Goal: Information Seeking & Learning: Learn about a topic

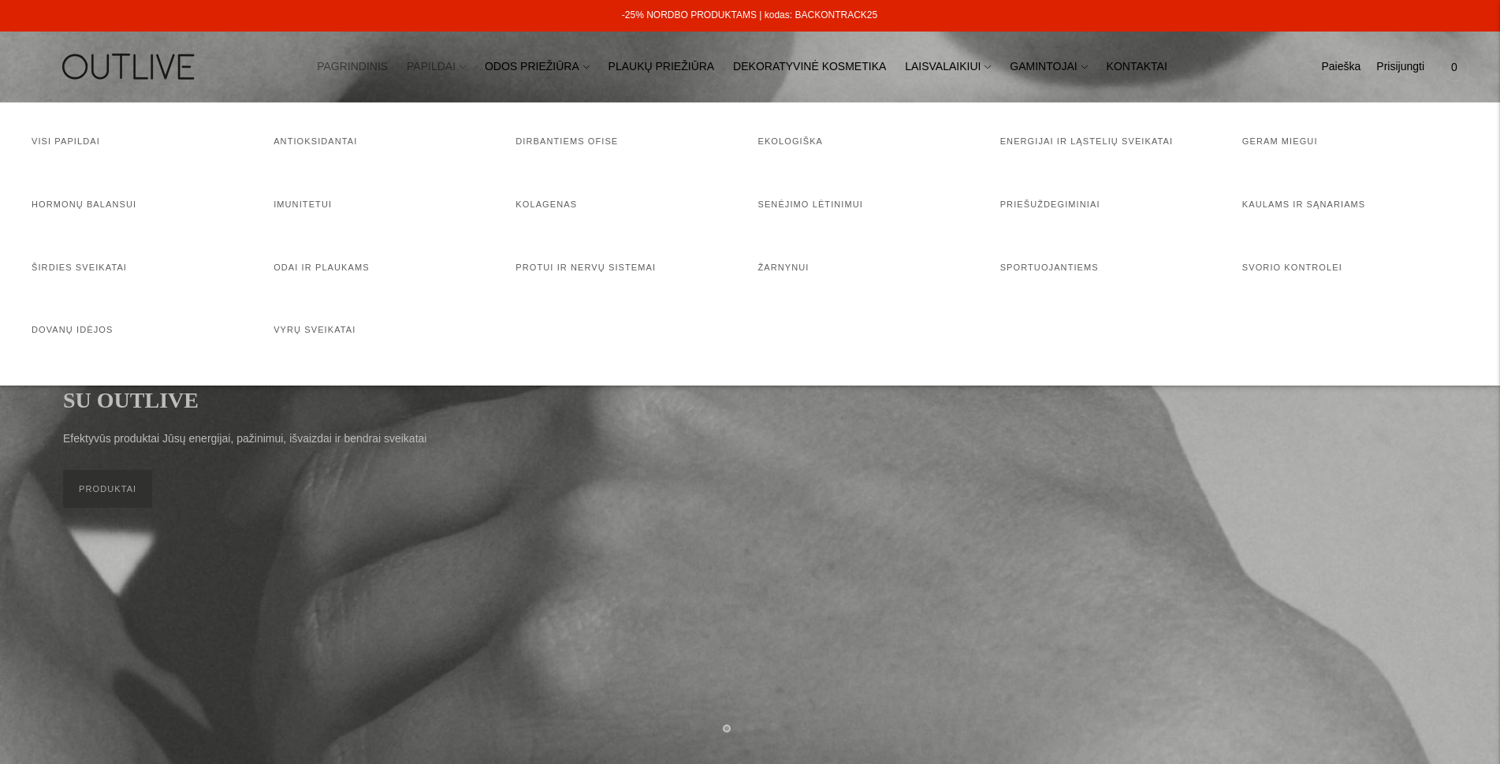
click at [466, 70] on link "PAPILDAI" at bounding box center [436, 67] width 59 height 35
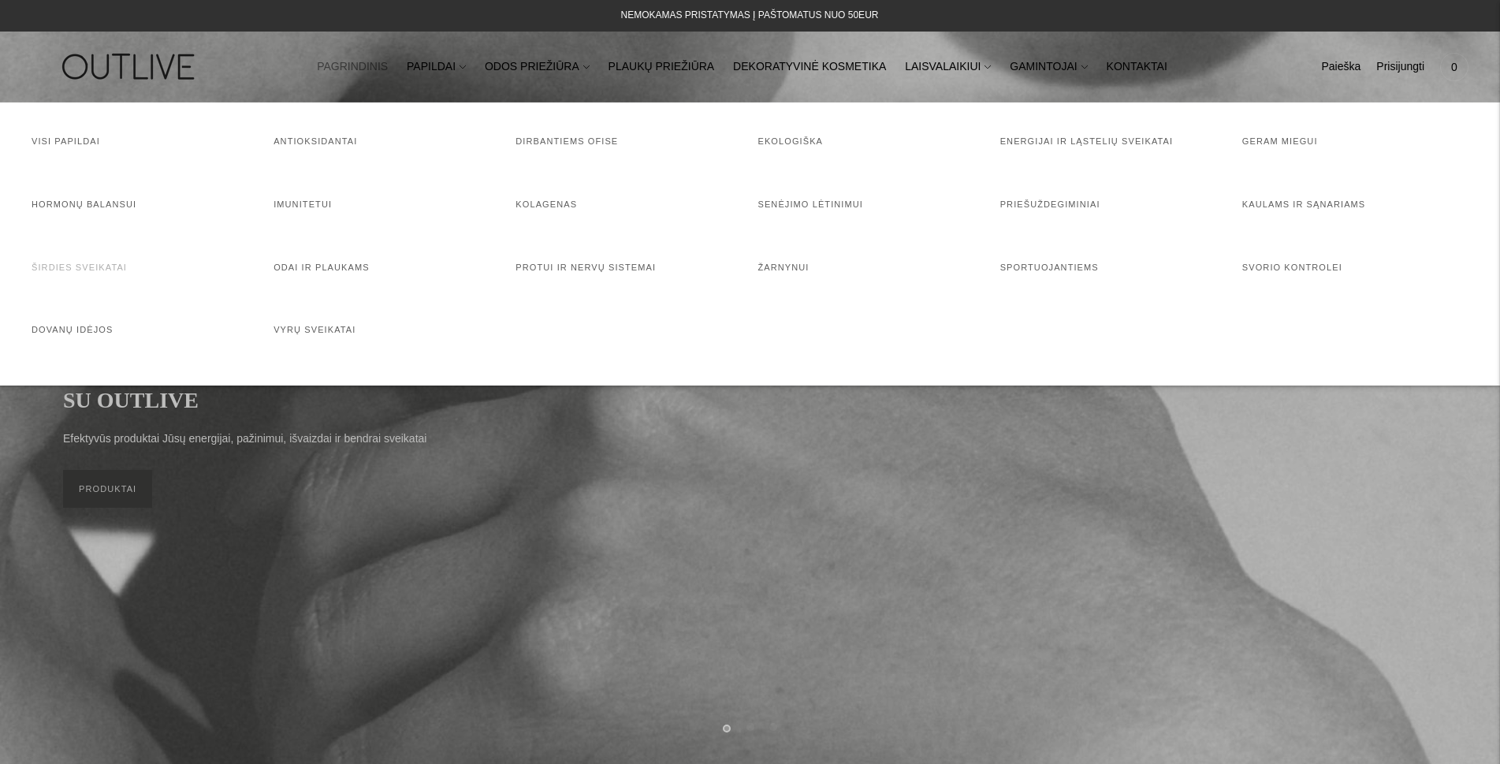
click at [69, 267] on link "Širdies sveikatai" at bounding box center [79, 267] width 95 height 9
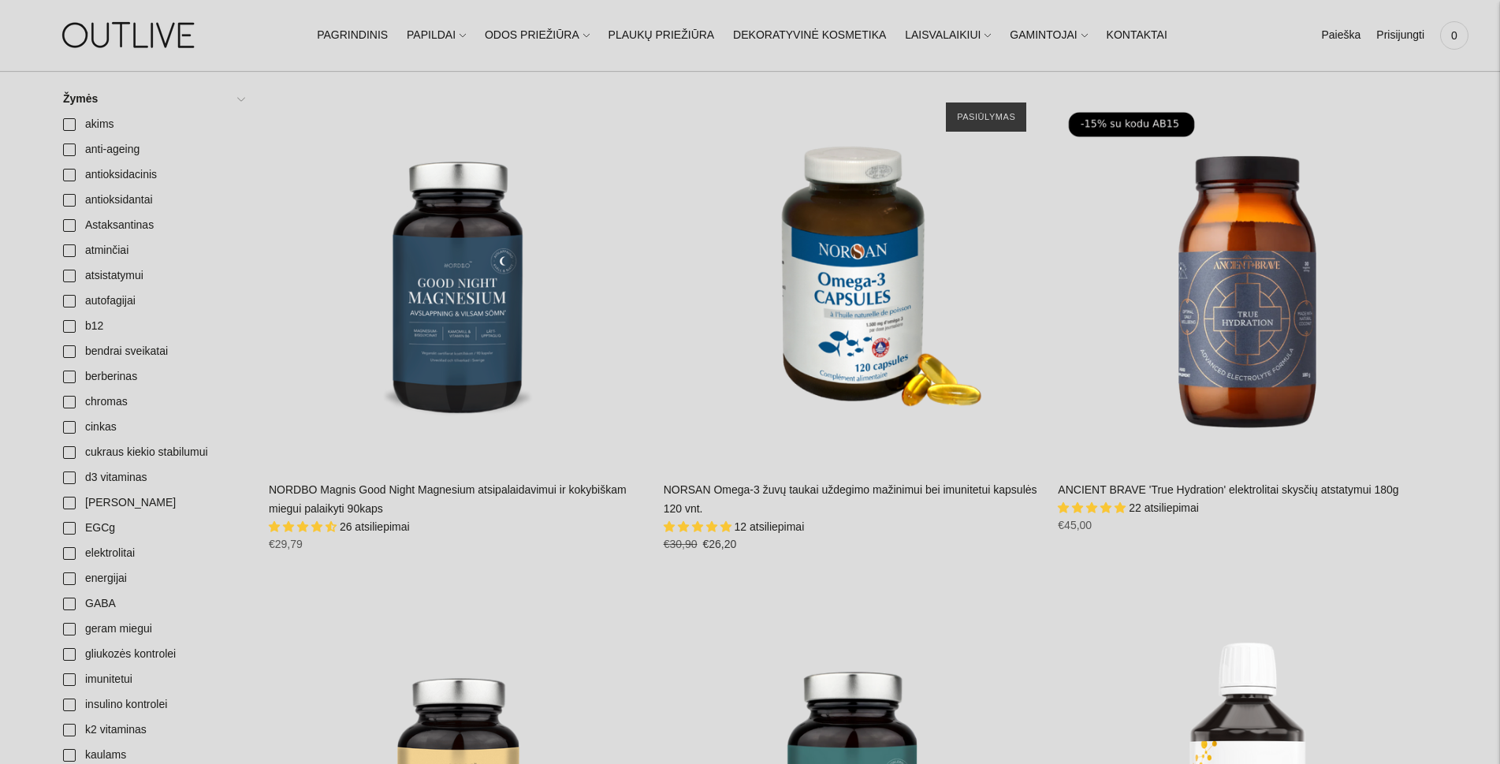
scroll to position [394, 0]
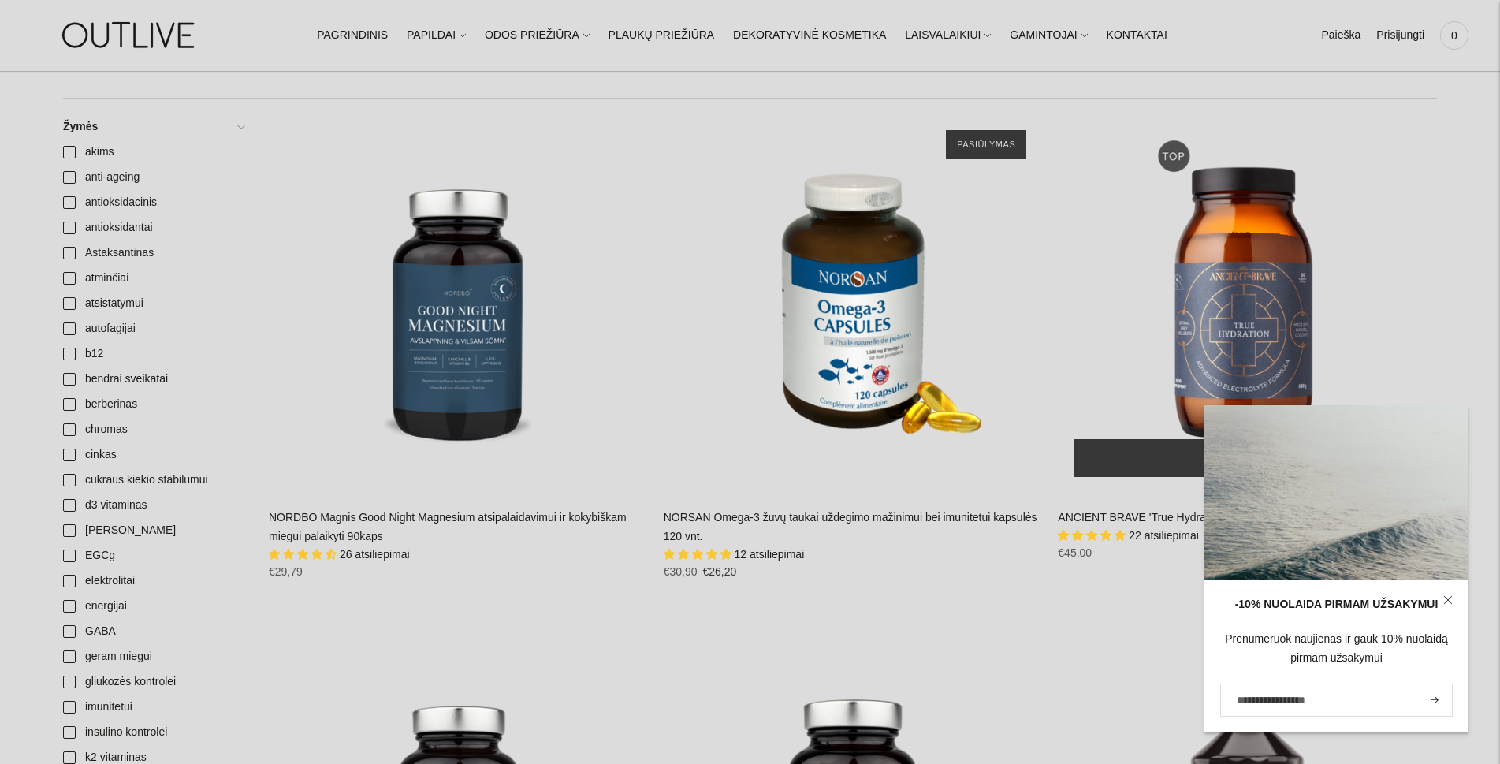
click at [1269, 332] on div "ANCIENT BRAVE 'True Hydration' elektrolitai skysčių atstatymui 180g\a" at bounding box center [1247, 303] width 379 height 379
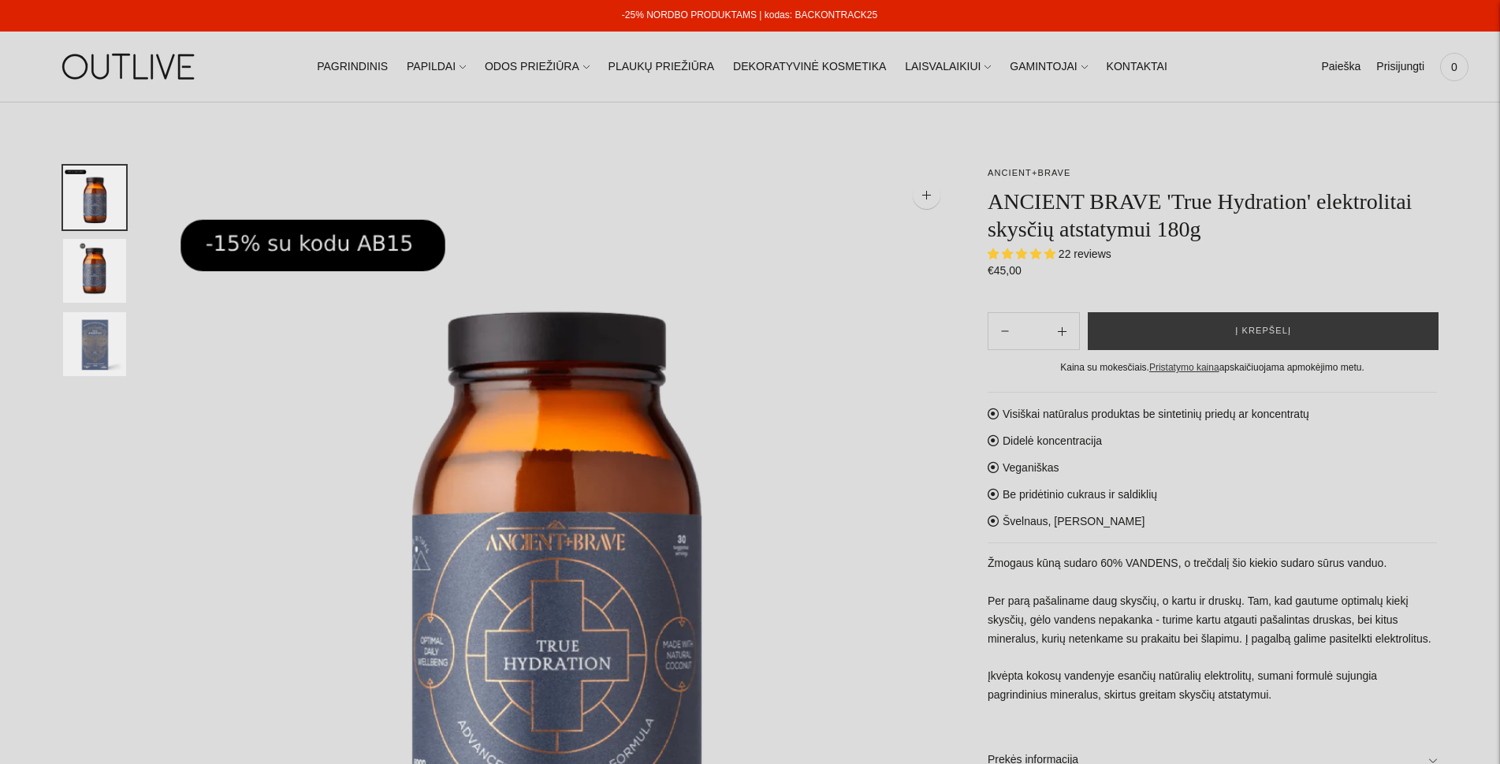
select select "**********"
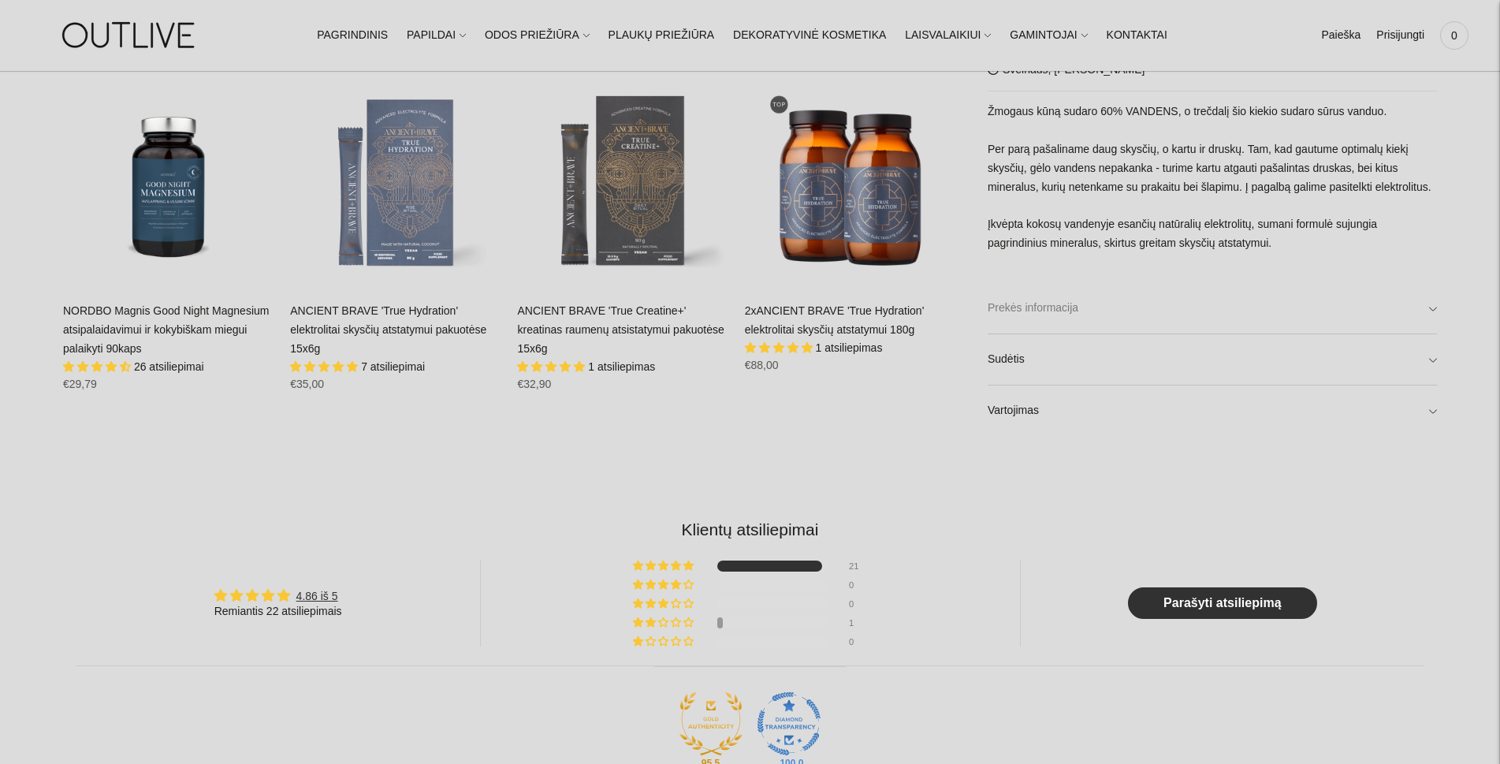
scroll to position [1261, 0]
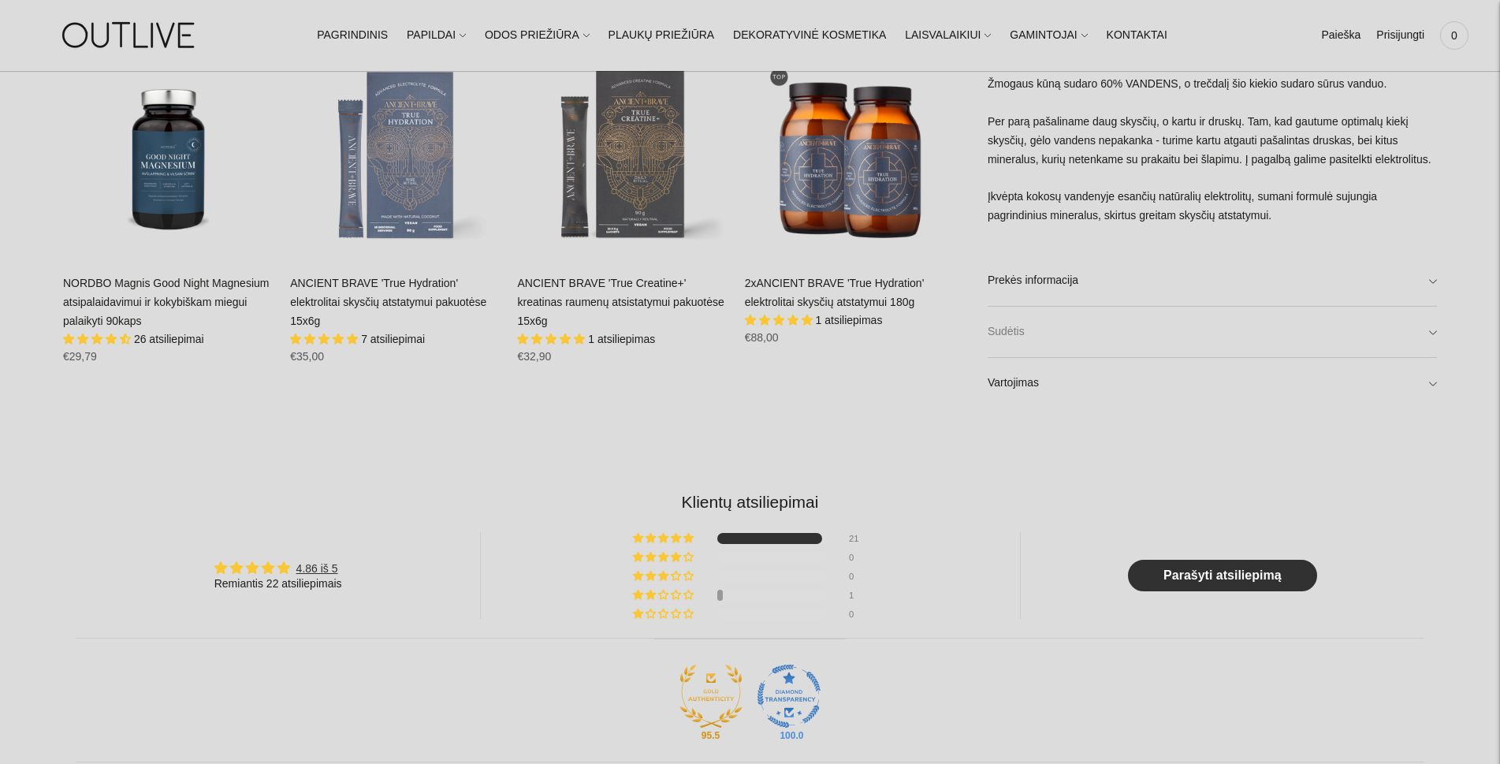
click at [1429, 330] on link "Sudėtis" at bounding box center [1212, 332] width 449 height 50
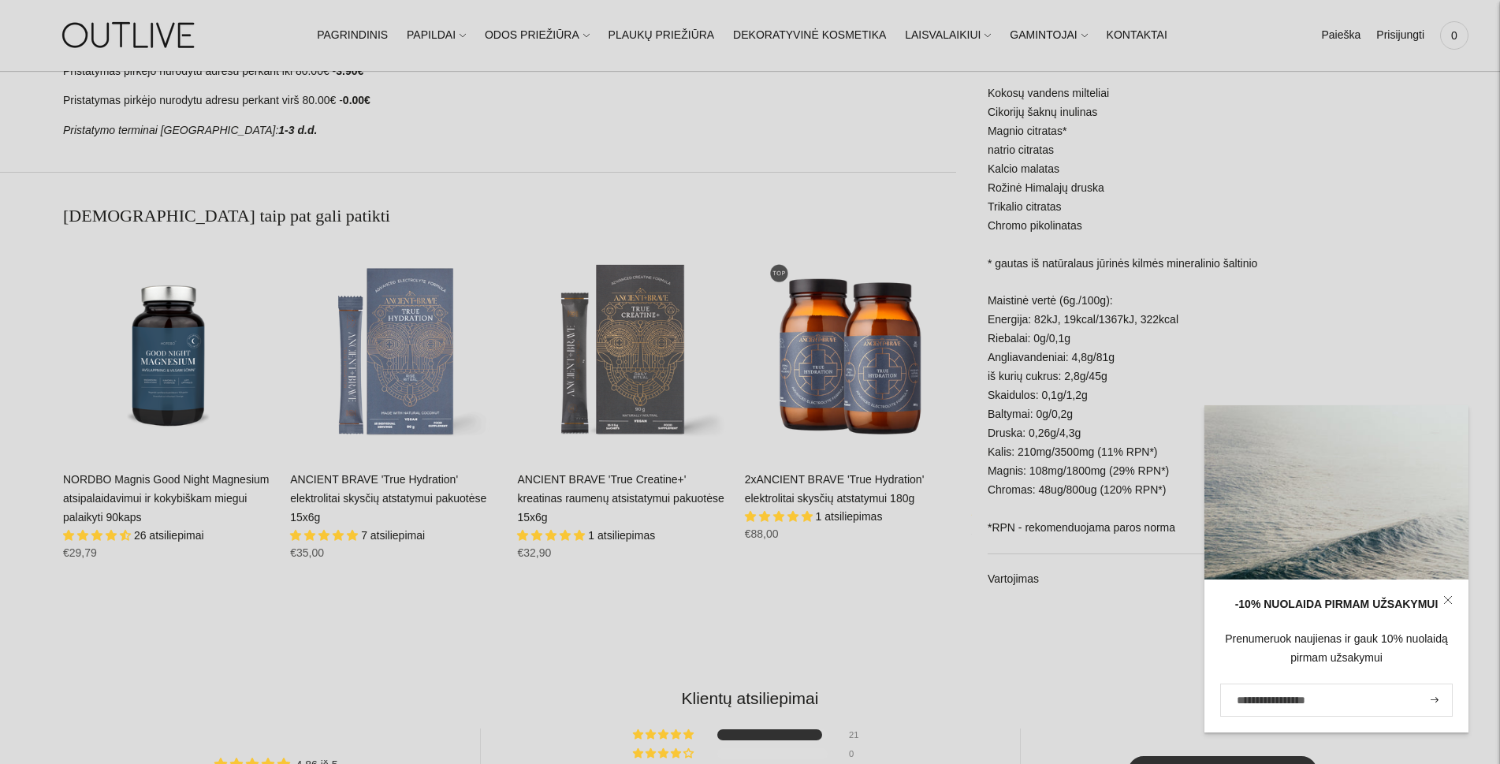
scroll to position [1104, 0]
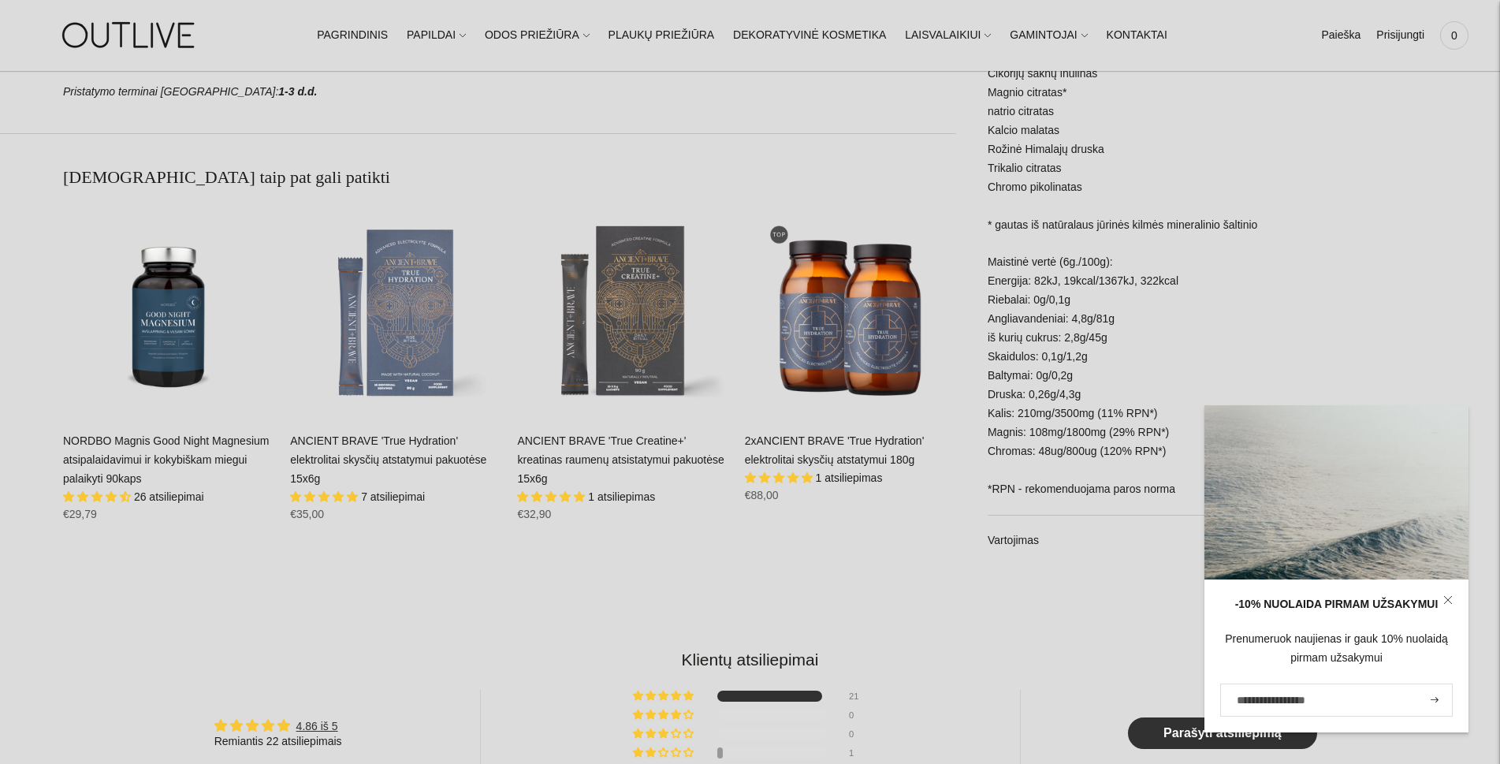
click at [1453, 596] on link at bounding box center [1448, 599] width 41 height 41
